Goal: Task Accomplishment & Management: Manage account settings

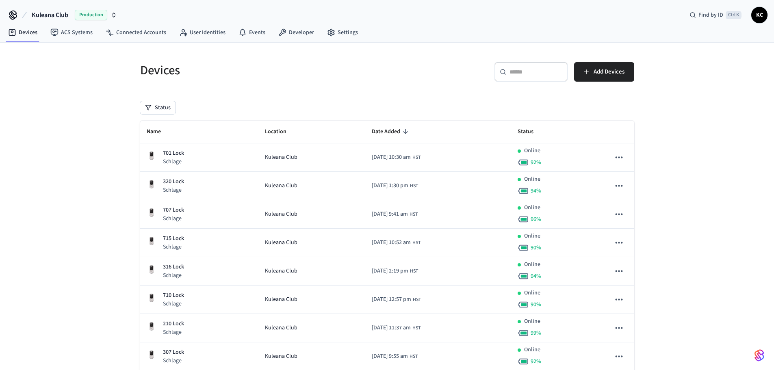
click at [528, 69] on input "text" at bounding box center [535, 72] width 53 height 8
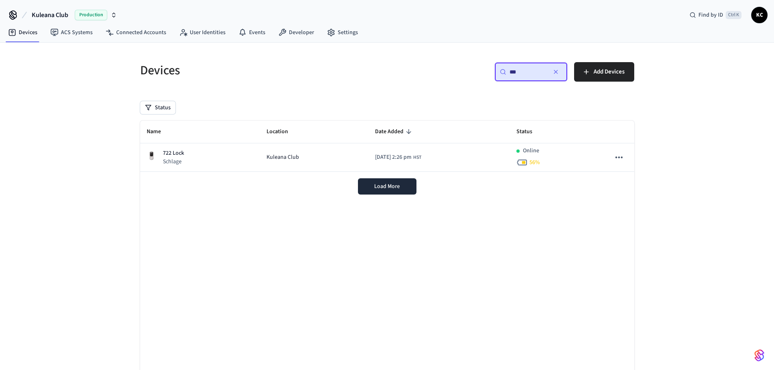
type input "***"
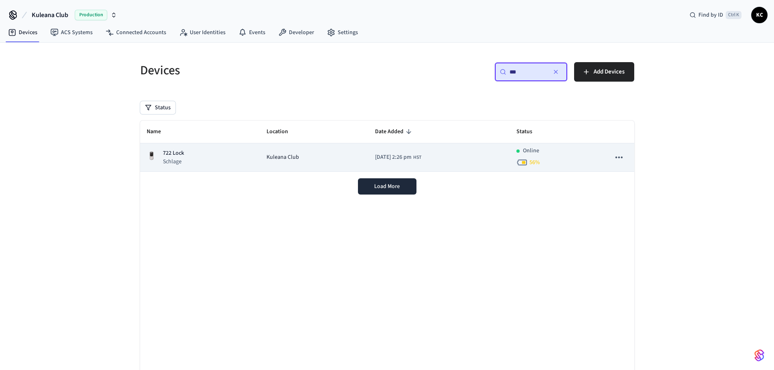
click at [260, 168] on td "Kuleana Club" at bounding box center [314, 157] width 108 height 28
click at [225, 162] on div "722 Lock Schlage" at bounding box center [200, 157] width 107 height 17
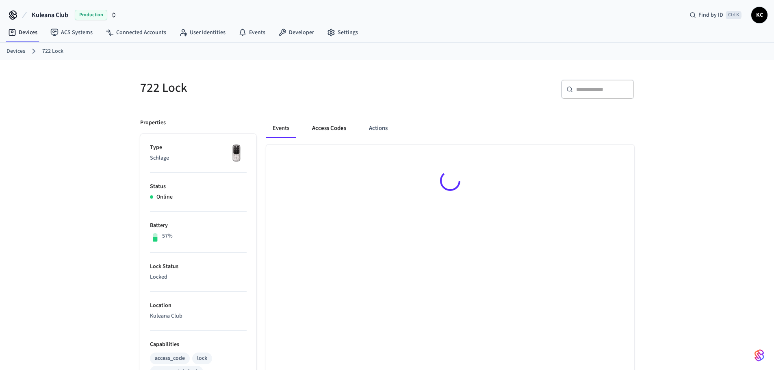
drag, startPoint x: 321, startPoint y: 125, endPoint x: 342, endPoint y: 131, distance: 22.4
click at [321, 125] on button "Access Codes" at bounding box center [328, 128] width 47 height 19
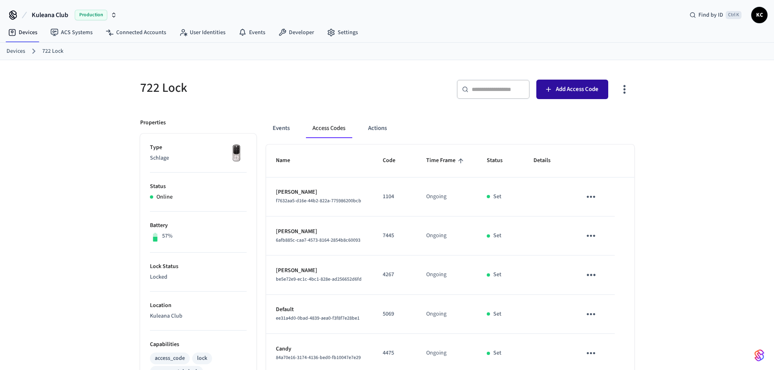
click at [566, 91] on span "Add Access Code" at bounding box center [577, 89] width 43 height 11
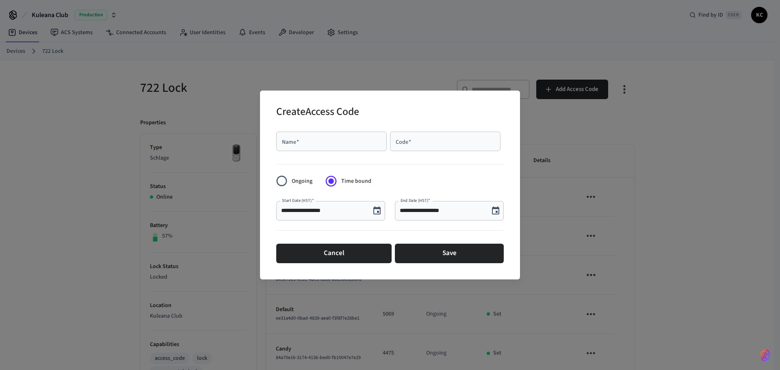
click at [312, 144] on input "Name   *" at bounding box center [331, 141] width 101 height 8
type input "*****"
type input "****"
click at [499, 210] on icon "Choose date, selected date is Oct 10, 2025" at bounding box center [496, 211] width 10 height 10
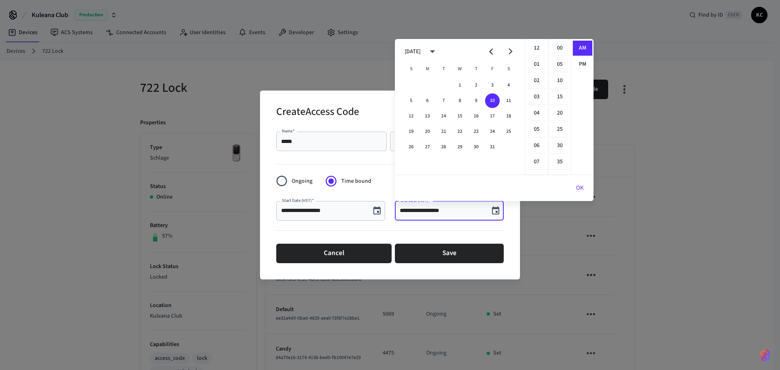
scroll to position [146, 0]
click at [492, 114] on button "17" at bounding box center [492, 116] width 15 height 15
click at [537, 52] on li "12" at bounding box center [536, 48] width 19 height 15
click at [563, 48] on li "00" at bounding box center [559, 48] width 19 height 15
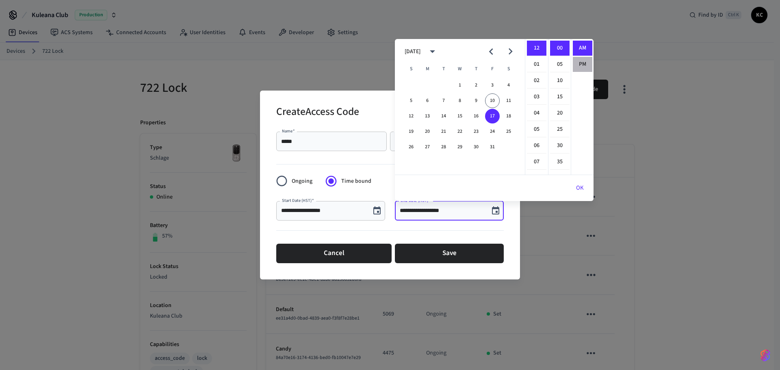
click at [578, 63] on li "PM" at bounding box center [582, 64] width 19 height 15
type input "**********"
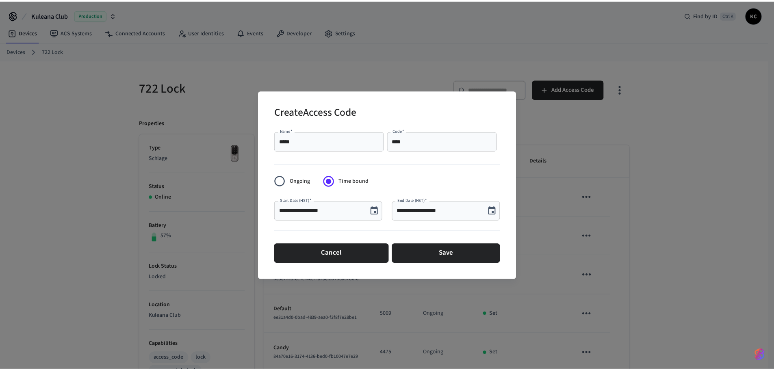
scroll to position [15, 0]
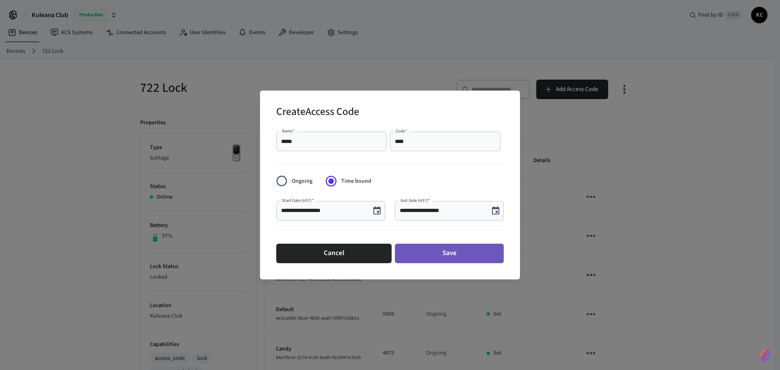
click at [452, 252] on button "Save" at bounding box center [449, 253] width 109 height 19
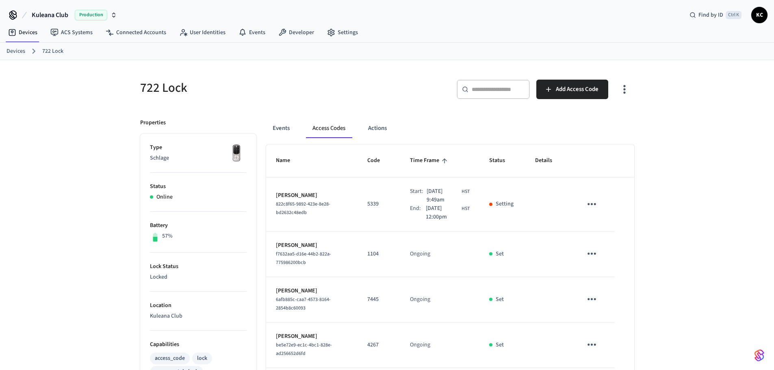
drag, startPoint x: 76, startPoint y: 245, endPoint x: 79, endPoint y: 249, distance: 5.9
click at [78, 248] on div "722 Lock ​ ​ Add Access Code Properties Type Schlage Status Online Battery 57% …" at bounding box center [387, 320] width 774 height 520
click at [76, 149] on div "722 Lock ​ ​ Add Access Code Properties Type Schlage Status Online Battery 57% …" at bounding box center [387, 320] width 774 height 520
